Goal: Book appointment/travel/reservation

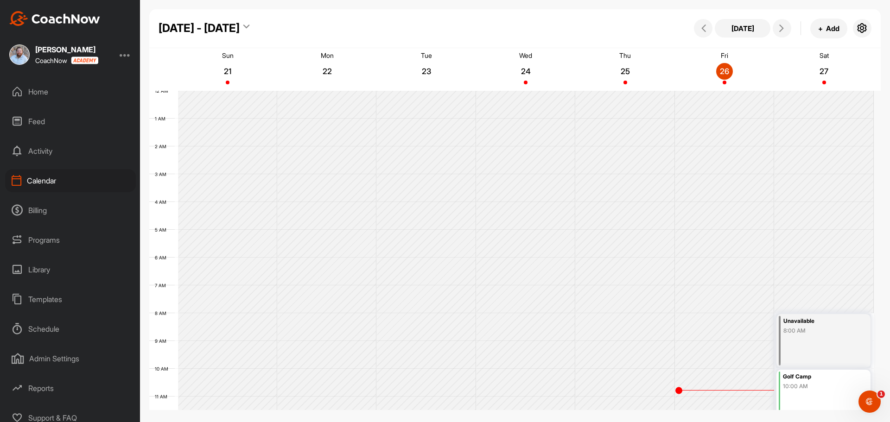
scroll to position [160, 0]
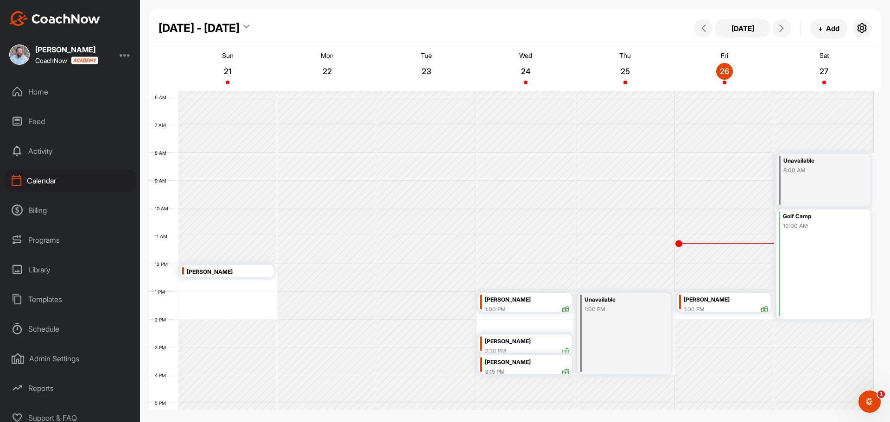
click at [477, 42] on div "[DATE] - [DATE] [DATE] + Add" at bounding box center [514, 28] width 731 height 39
click at [789, 29] on button at bounding box center [781, 28] width 19 height 19
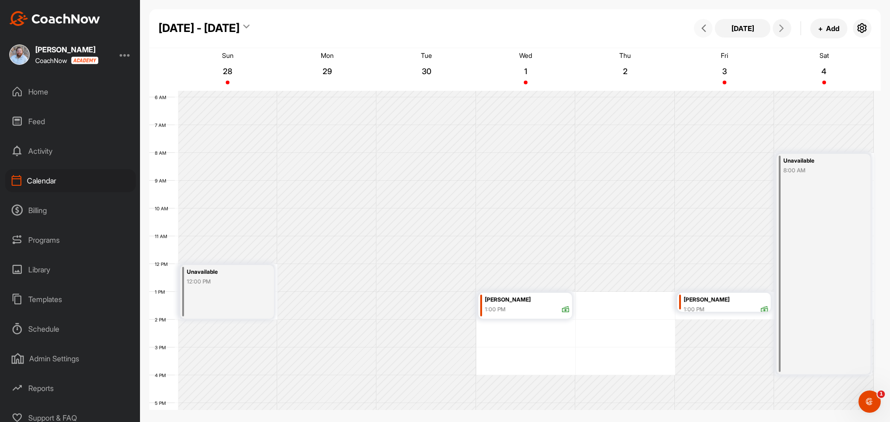
click at [701, 28] on icon at bounding box center [703, 28] width 7 height 7
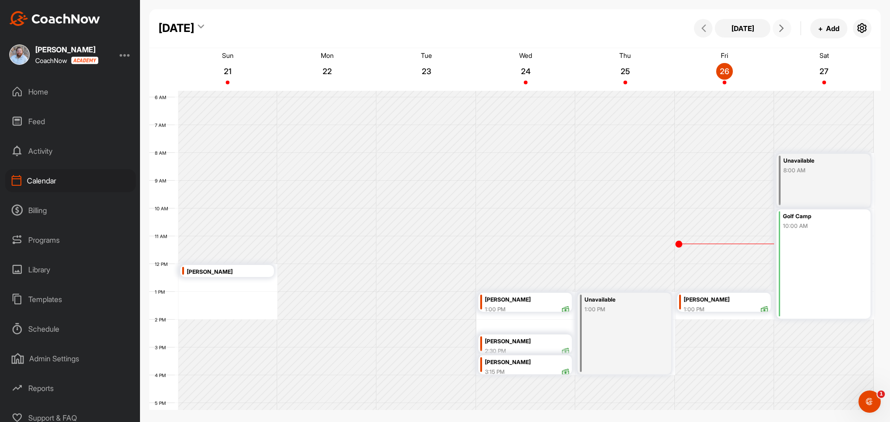
click at [784, 27] on icon at bounding box center [781, 28] width 7 height 7
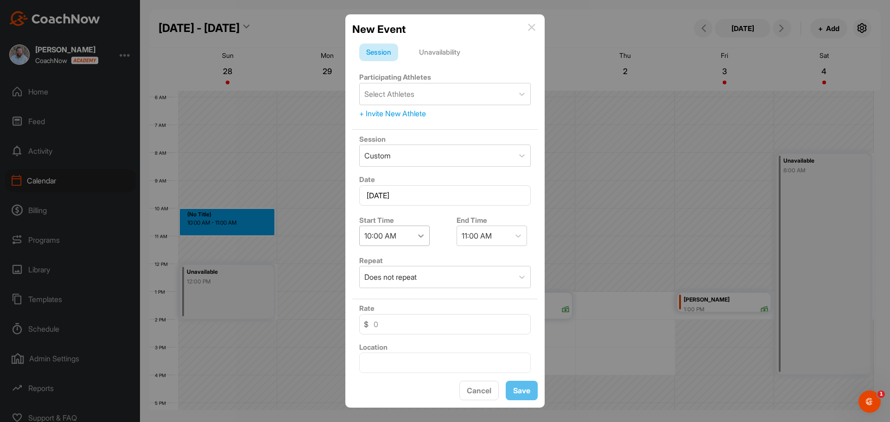
click at [421, 237] on icon at bounding box center [420, 235] width 9 height 9
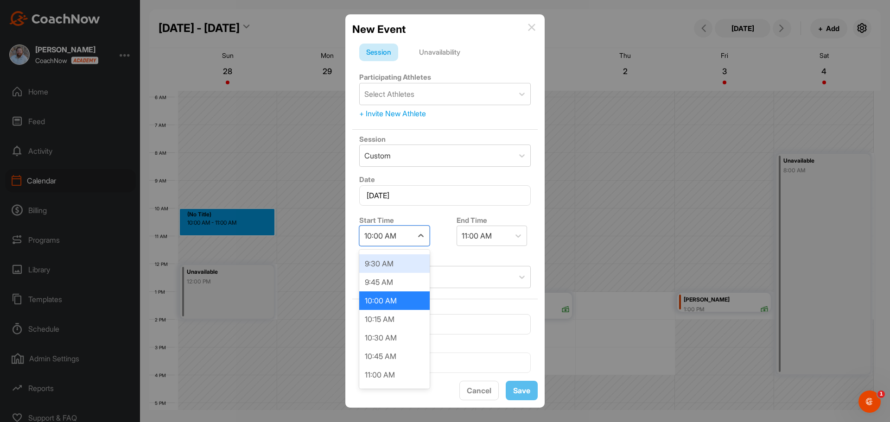
scroll to position [721, 0]
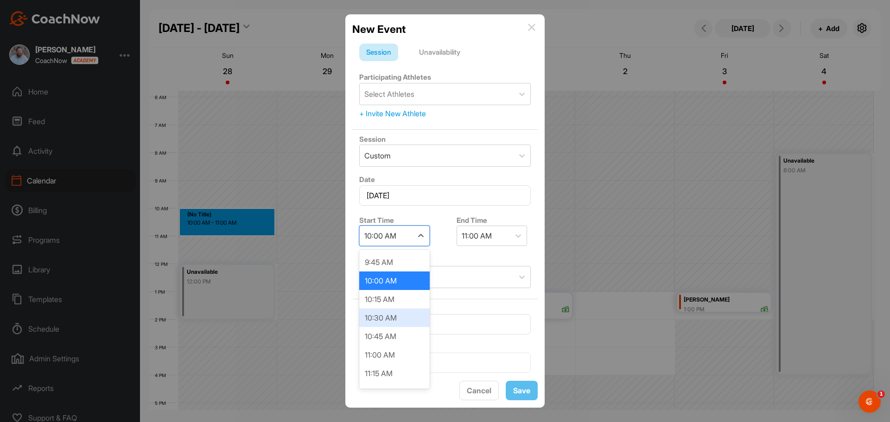
click at [387, 321] on div "10:30 AM" at bounding box center [394, 318] width 70 height 19
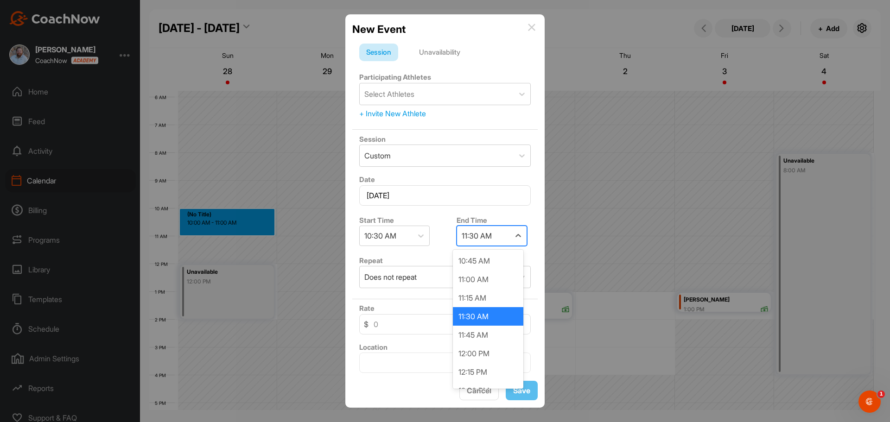
click at [500, 234] on div "11:30 AM" at bounding box center [483, 235] width 53 height 19
click at [484, 280] on div "11:00 AM" at bounding box center [488, 279] width 70 height 19
click at [407, 83] on div "Select Athletes" at bounding box center [437, 93] width 154 height 21
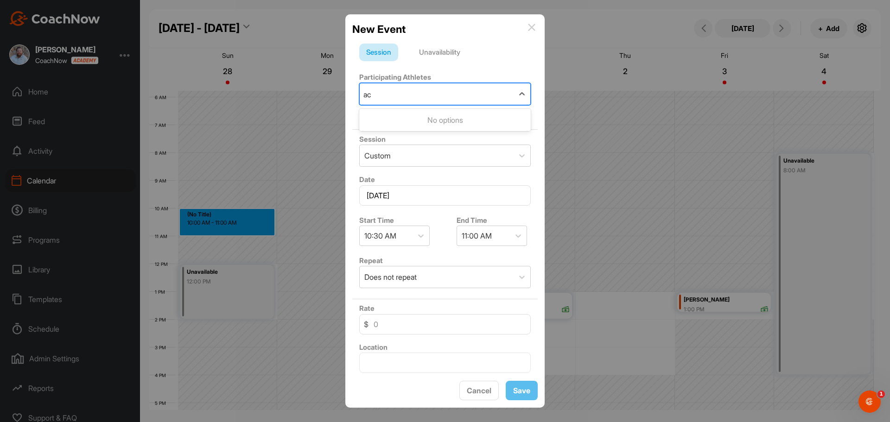
type input "a"
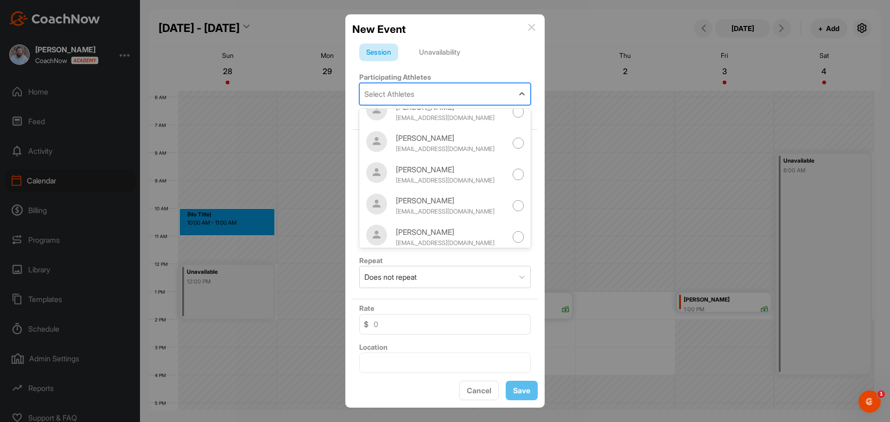
scroll to position [93, 0]
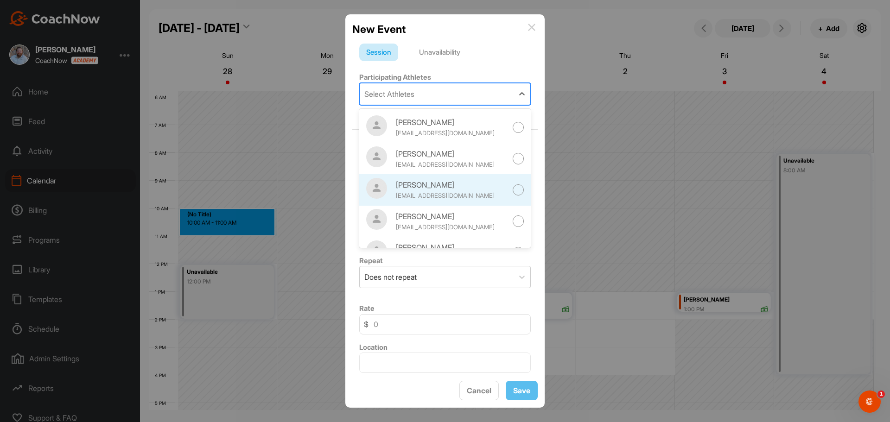
click at [445, 188] on div "[PERSON_NAME]" at bounding box center [451, 184] width 111 height 11
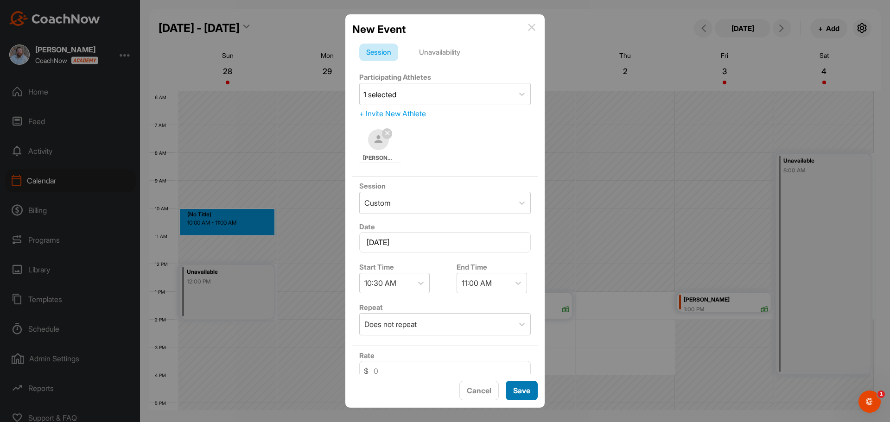
click at [525, 394] on span "Save" at bounding box center [521, 390] width 17 height 9
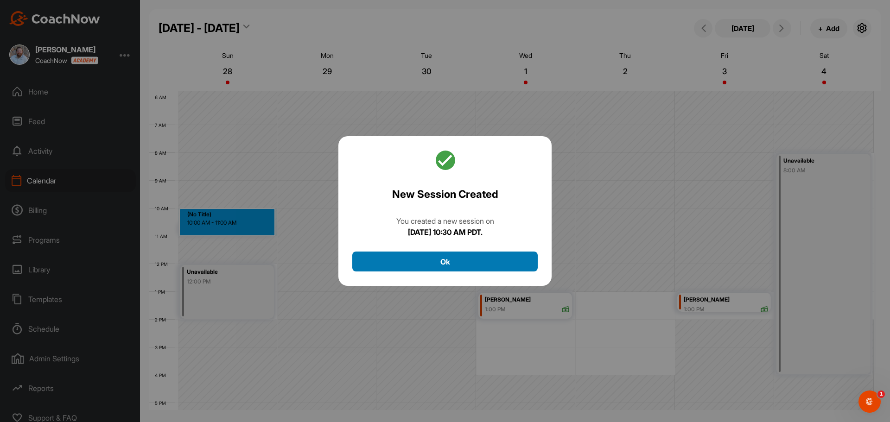
click at [461, 262] on button "Ok" at bounding box center [444, 262] width 185 height 20
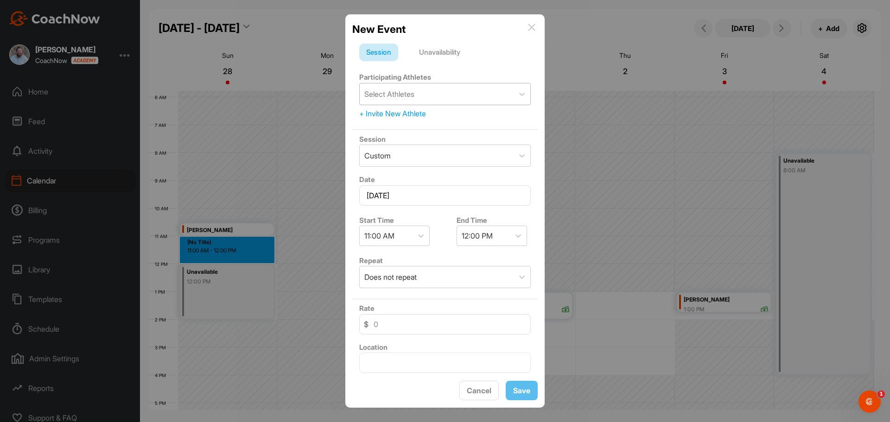
click at [439, 93] on div "Select Athletes" at bounding box center [437, 93] width 154 height 21
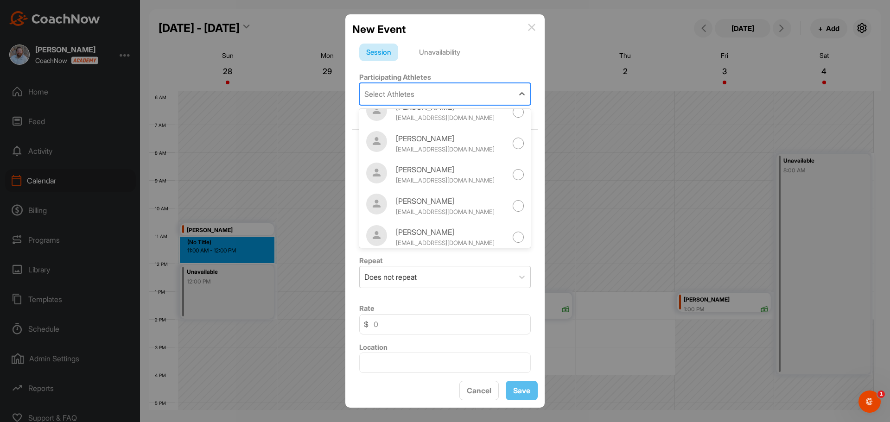
scroll to position [1116, 0]
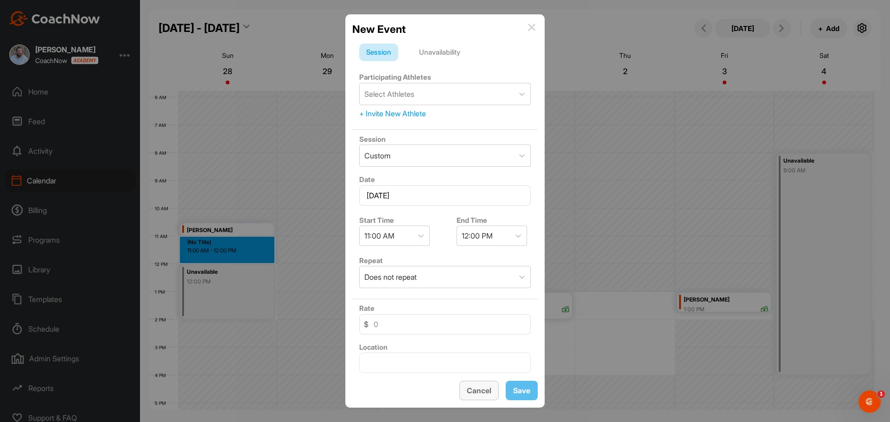
click at [478, 391] on span "Cancel" at bounding box center [479, 390] width 25 height 9
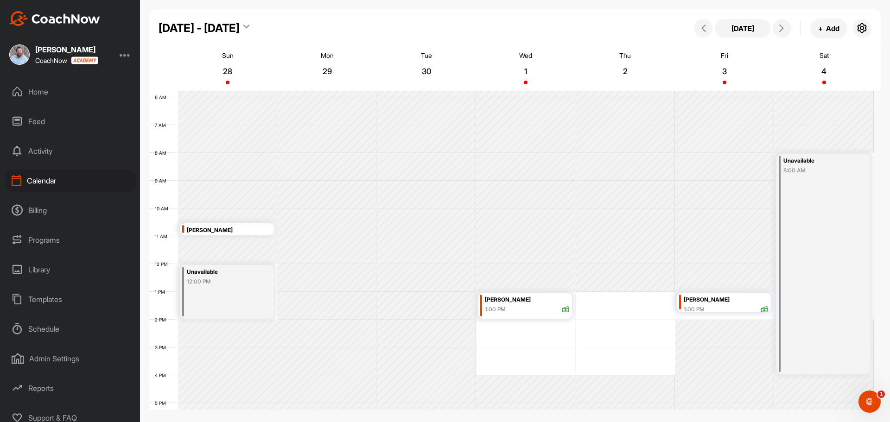
click at [394, 27] on div "[DATE] - [DATE] [DATE] + Add" at bounding box center [514, 28] width 731 height 39
click at [232, 228] on div "[PERSON_NAME]" at bounding box center [229, 230] width 85 height 11
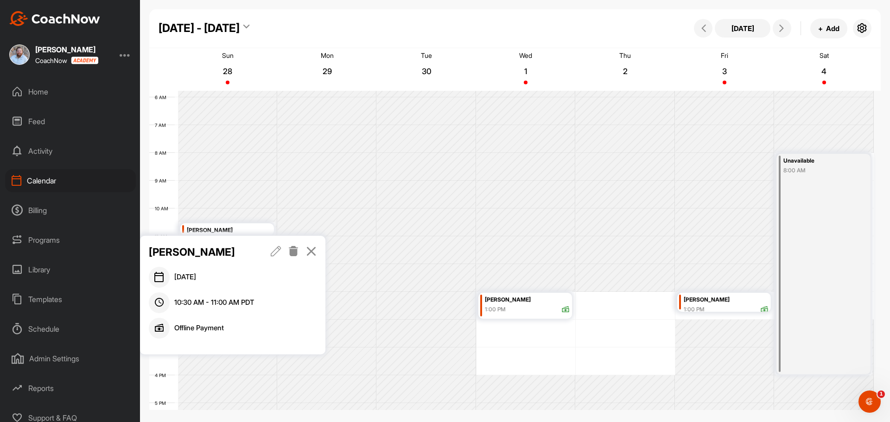
click at [292, 255] on icon at bounding box center [293, 251] width 11 height 10
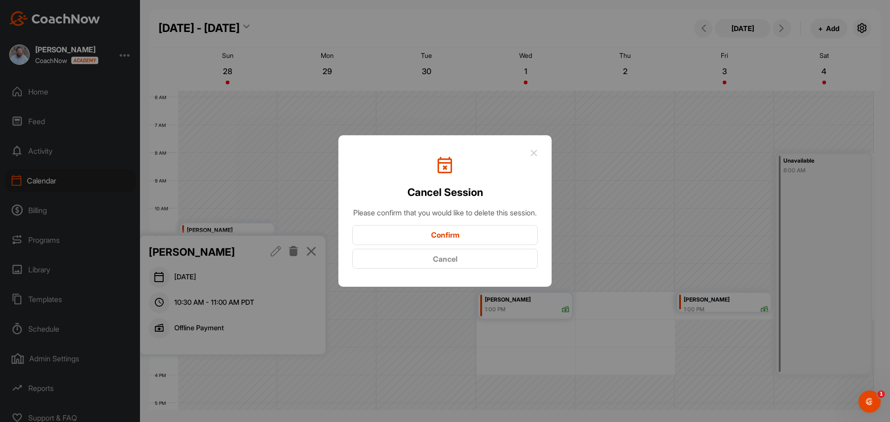
click at [440, 266] on button "Cancel" at bounding box center [444, 259] width 185 height 20
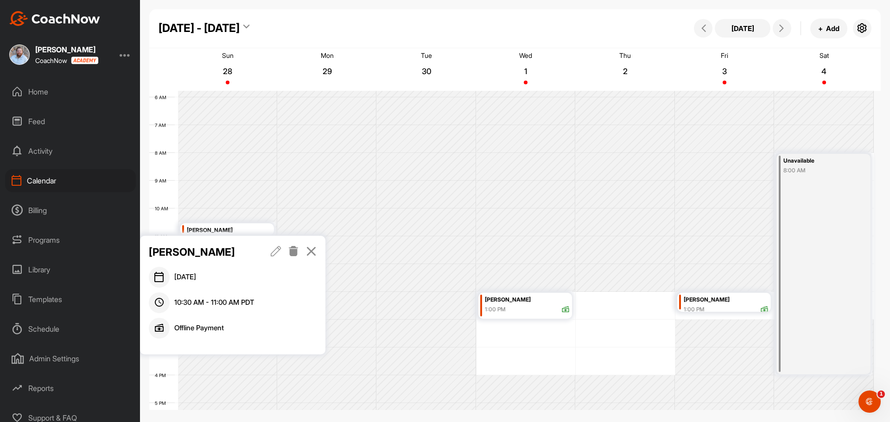
click at [314, 253] on icon at bounding box center [311, 251] width 11 height 10
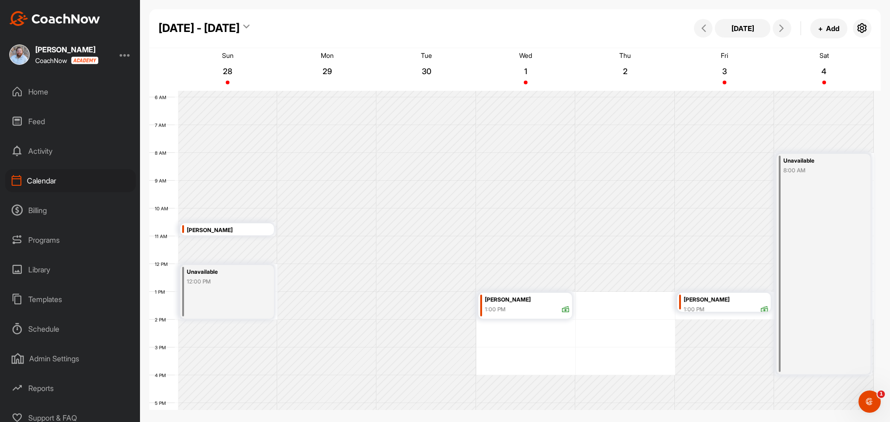
click at [460, 39] on div "[DATE] - [DATE] [DATE] + Add" at bounding box center [514, 28] width 731 height 39
